Goal: Task Accomplishment & Management: Use online tool/utility

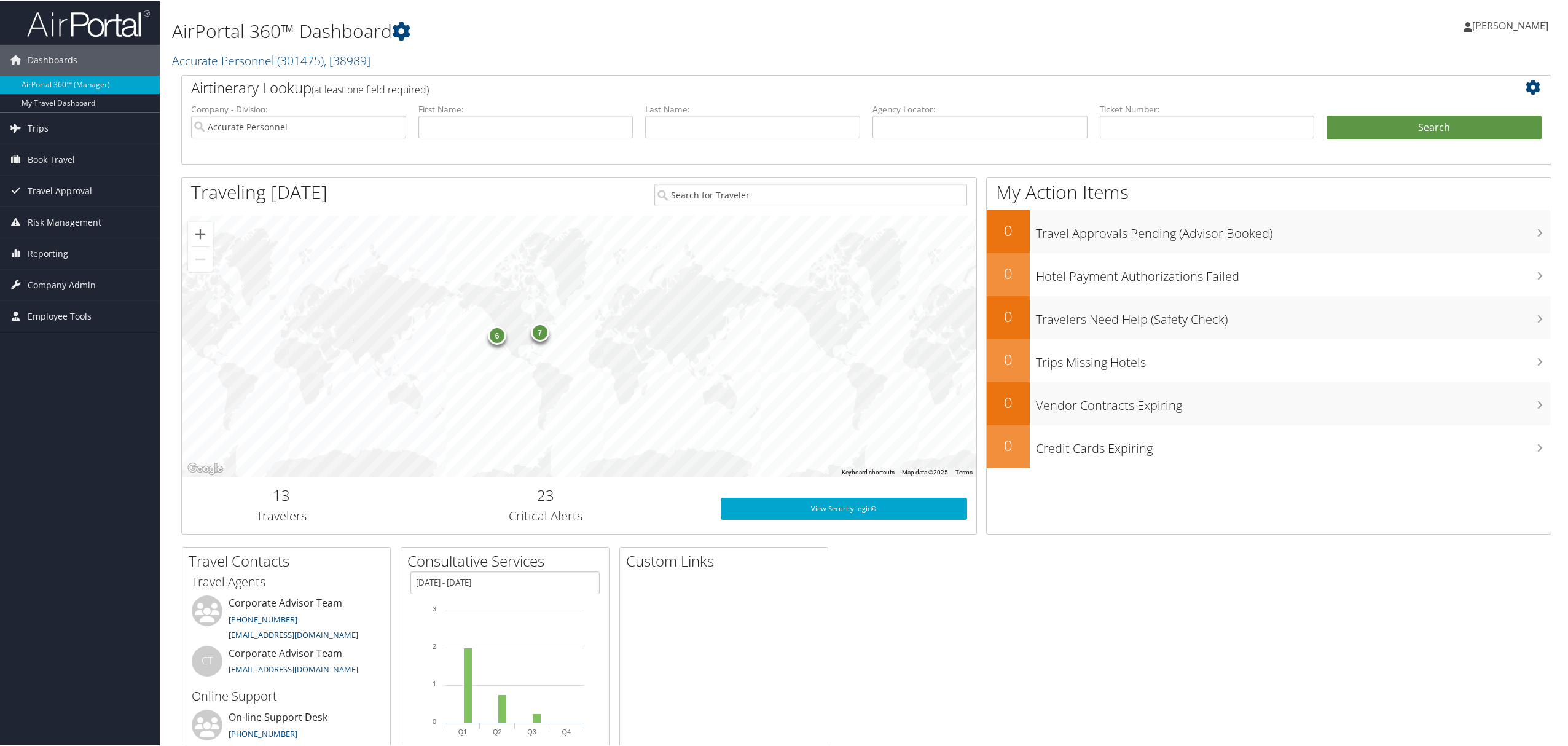
click at [1496, 35] on link "[PERSON_NAME]" at bounding box center [1512, 24] width 97 height 37
click at [1441, 101] on link "View Travel Profile" at bounding box center [1478, 109] width 137 height 21
